Goal: Task Accomplishment & Management: Use online tool/utility

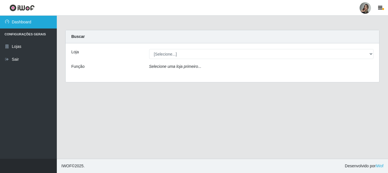
click at [26, 26] on link "Dashboard" at bounding box center [28, 22] width 57 height 13
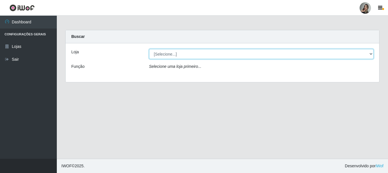
click at [186, 55] on select "[Selecione...] Supermercado Sao Francisco - Amarante" at bounding box center [261, 54] width 225 height 10
select select "383"
click at [149, 49] on select "[Selecione...] Supermercado Sao Francisco - Amarante" at bounding box center [261, 54] width 225 height 10
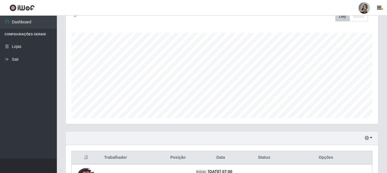
scroll to position [171, 0]
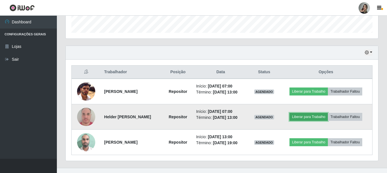
click at [315, 118] on button "Liberar para Trabalho" at bounding box center [308, 117] width 38 height 8
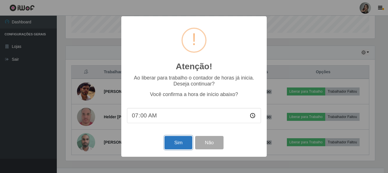
click at [179, 146] on button "Sim" at bounding box center [179, 142] width 28 height 13
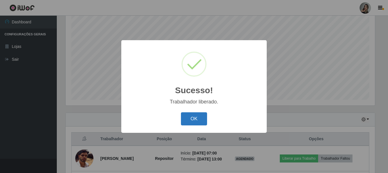
click at [190, 120] on button "OK" at bounding box center [194, 118] width 26 height 13
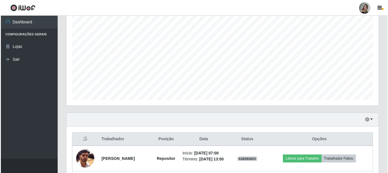
scroll to position [132, 0]
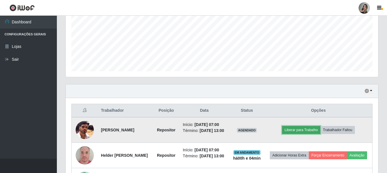
click at [306, 132] on button "Liberar para Trabalho" at bounding box center [301, 130] width 38 height 8
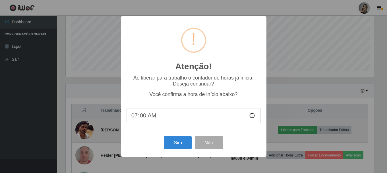
scroll to position [118, 310]
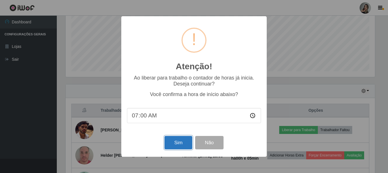
click at [182, 146] on button "Sim" at bounding box center [179, 142] width 28 height 13
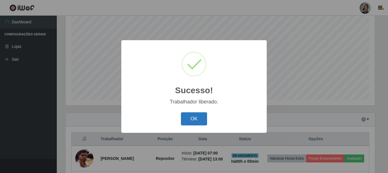
click at [195, 118] on button "OK" at bounding box center [194, 118] width 26 height 13
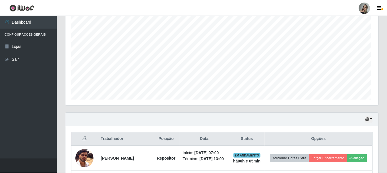
scroll to position [118, 312]
